Goal: Find specific page/section: Find specific page/section

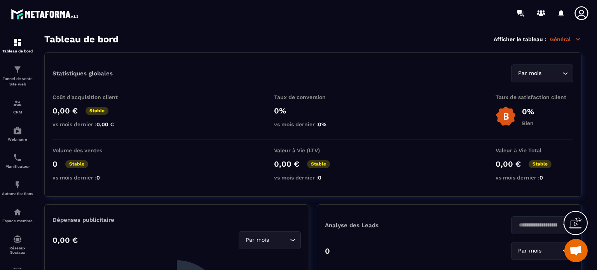
scroll to position [5084, 0]
click at [21, 157] on img at bounding box center [17, 157] width 9 height 9
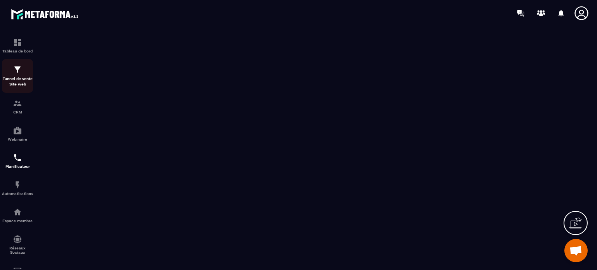
click at [17, 81] on p "Tunnel de vente Site web" at bounding box center [17, 81] width 31 height 11
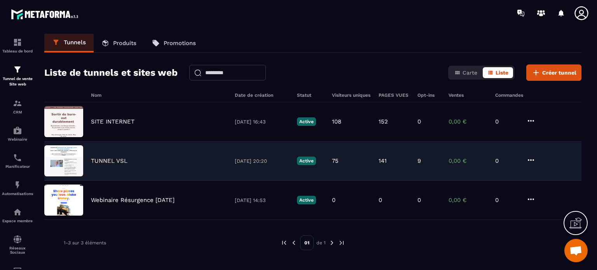
click at [110, 161] on p "TUNNEL VSL" at bounding box center [109, 160] width 37 height 7
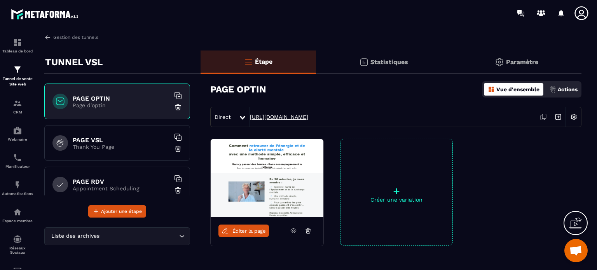
click at [282, 116] on link "[URL][DOMAIN_NAME]" at bounding box center [279, 117] width 58 height 6
click at [14, 162] on img at bounding box center [17, 157] width 9 height 9
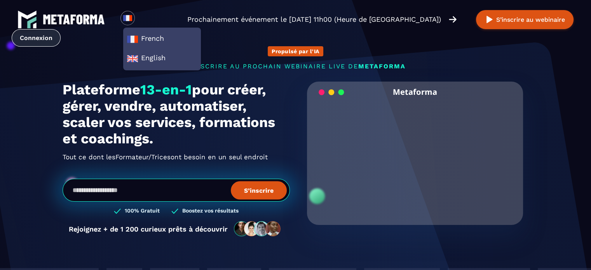
click at [61, 29] on link "Connexion" at bounding box center [36, 37] width 49 height 17
